Goal: Use online tool/utility: Utilize a website feature to perform a specific function

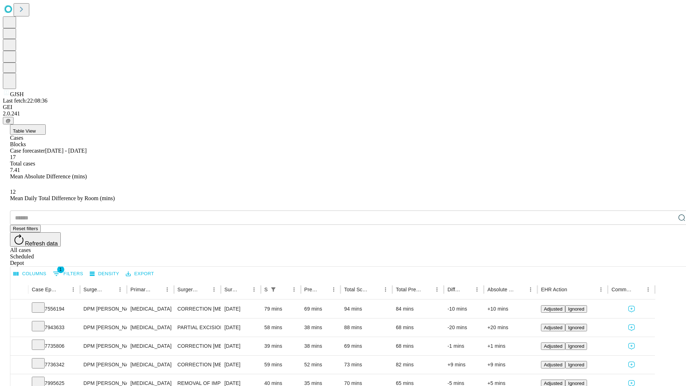
click at [36, 128] on span "Table View" at bounding box center [24, 130] width 23 height 5
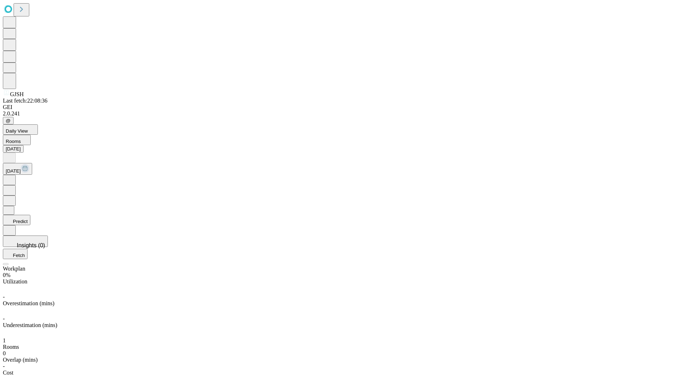
click at [30, 215] on button "Predict" at bounding box center [17, 220] width 28 height 10
